Goal: Transaction & Acquisition: Purchase product/service

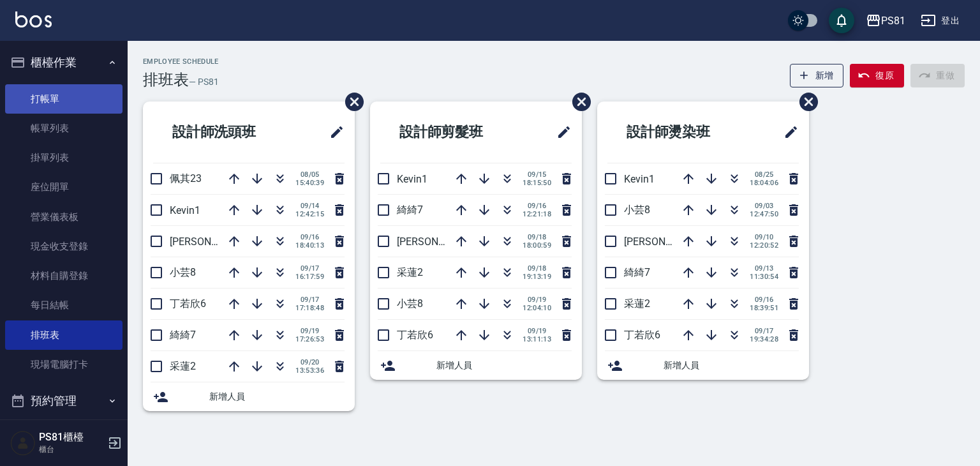
click at [28, 95] on link "打帳單" at bounding box center [63, 98] width 117 height 29
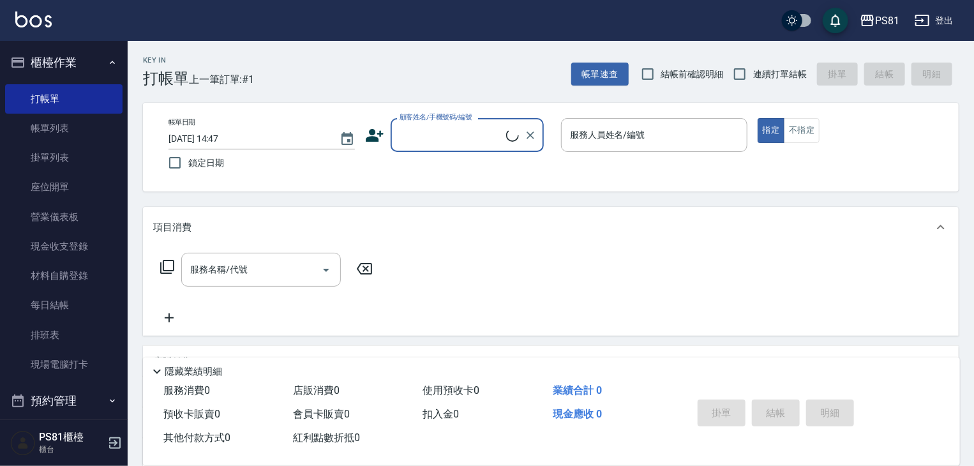
click at [463, 130] on input "顧客姓名/手機號碼/編號" at bounding box center [451, 135] width 110 height 22
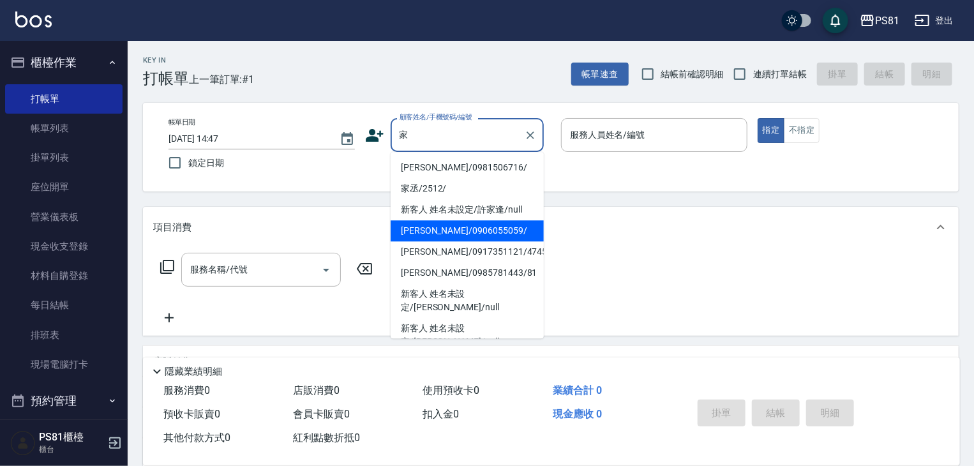
click at [479, 227] on li "[PERSON_NAME]/0906055059/" at bounding box center [467, 230] width 153 height 21
type input "[PERSON_NAME]/0906055059/"
type input "小芸-8"
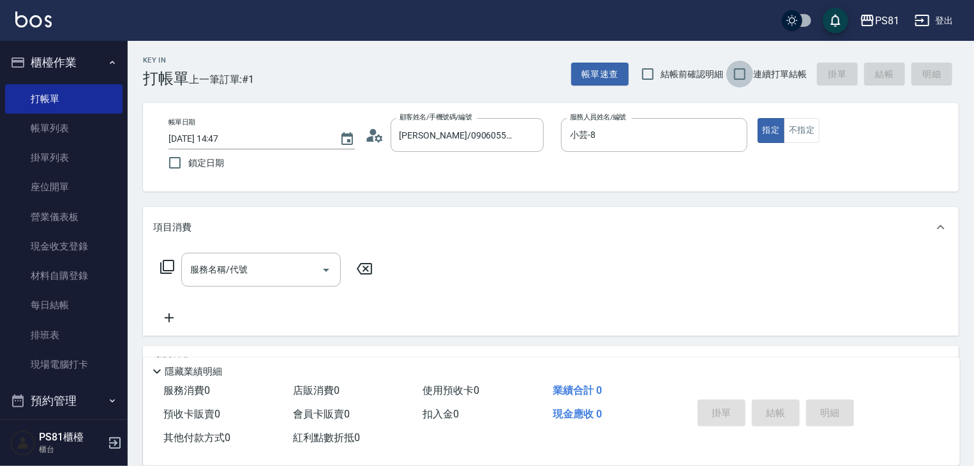
drag, startPoint x: 750, startPoint y: 75, endPoint x: 495, endPoint y: 128, distance: 260.8
click at [750, 75] on input "連續打單結帳" at bounding box center [739, 74] width 27 height 27
checkbox input "true"
click at [280, 266] on input "服務名稱/代號" at bounding box center [251, 269] width 129 height 22
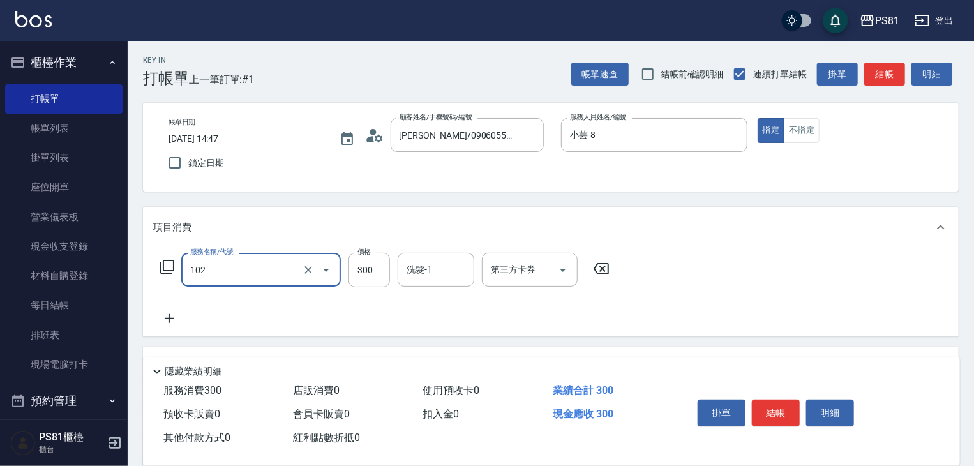
type input "保濕洗(102)"
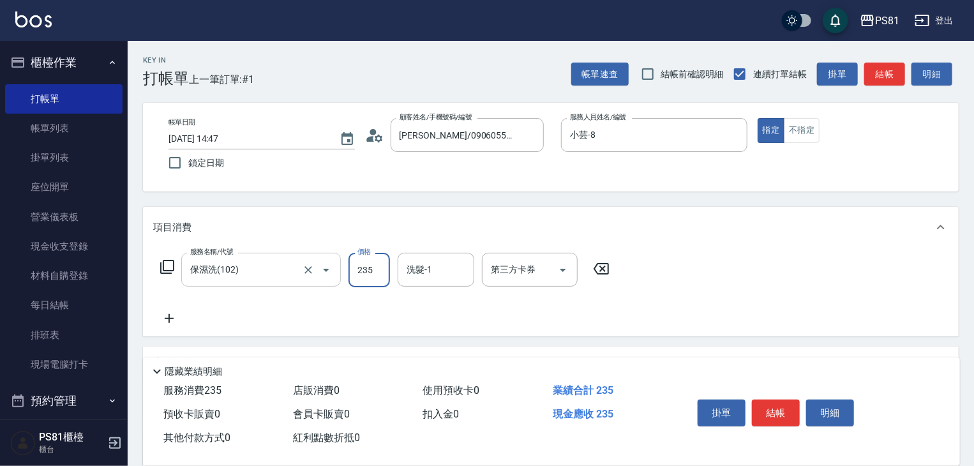
type input "235"
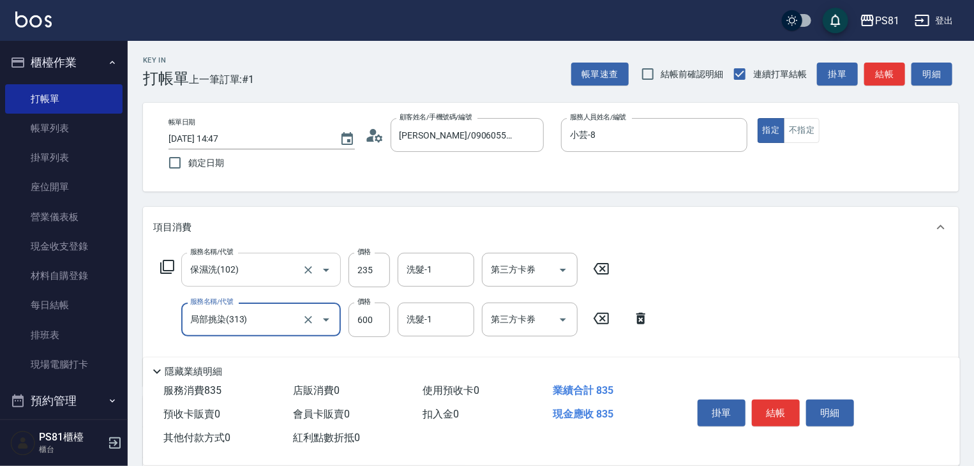
type input "局部挑染(313)"
type input "800"
click at [753, 410] on div "掛單 結帳 明細" at bounding box center [775, 414] width 167 height 40
click at [753, 410] on button "結帳" at bounding box center [776, 412] width 48 height 27
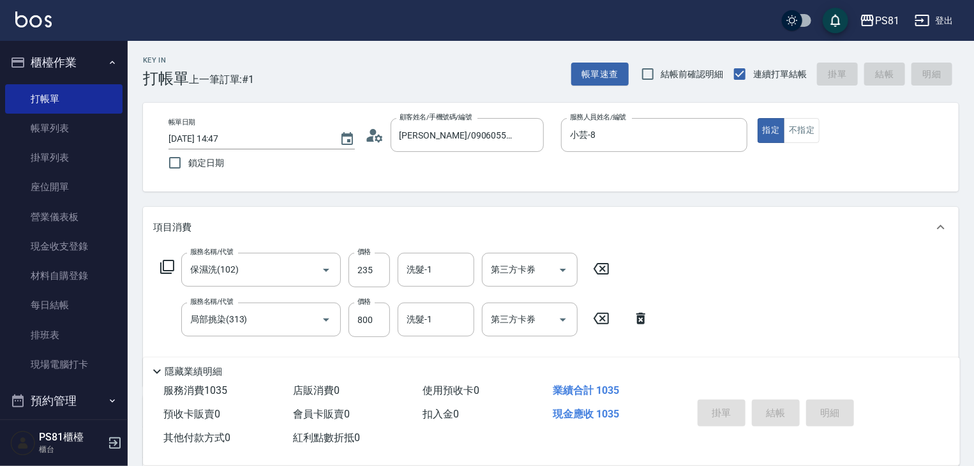
type input "[DATE] 14:48"
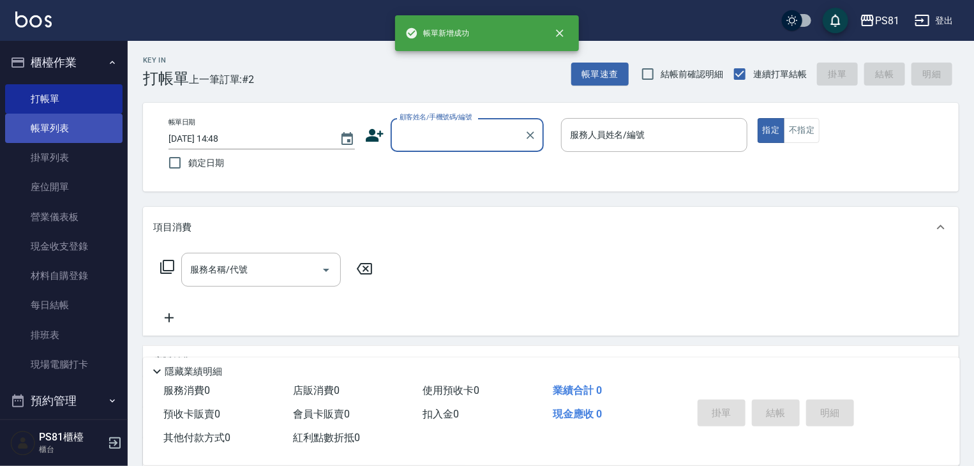
click at [77, 127] on link "帳單列表" at bounding box center [63, 128] width 117 height 29
